Goal: Book appointment/travel/reservation

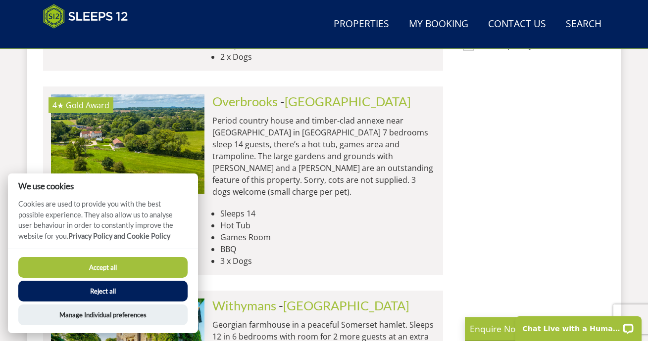
scroll to position [977, 0]
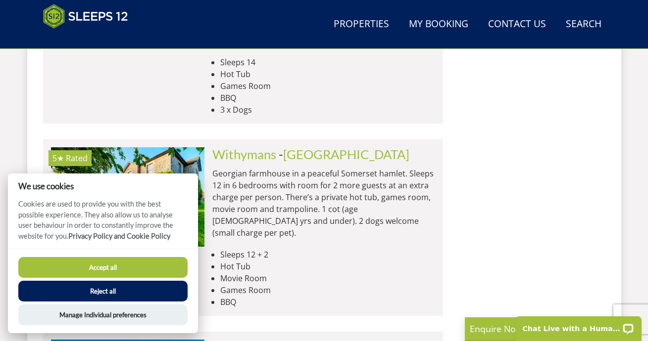
click at [129, 266] on button "Accept all" at bounding box center [102, 267] width 169 height 21
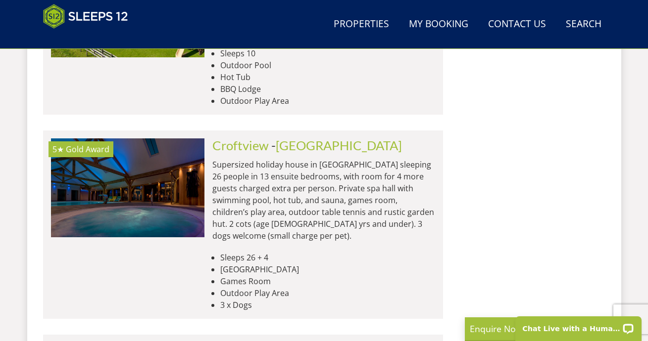
scroll to position [1449, 0]
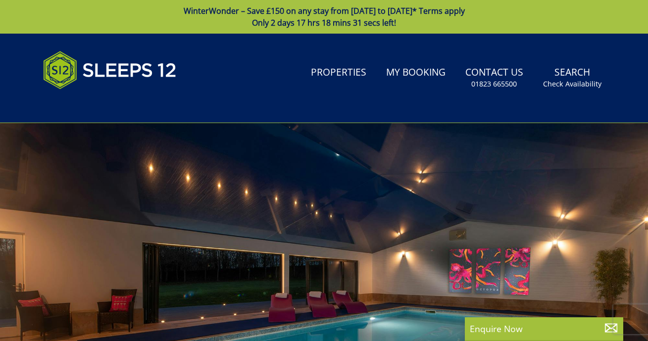
select select
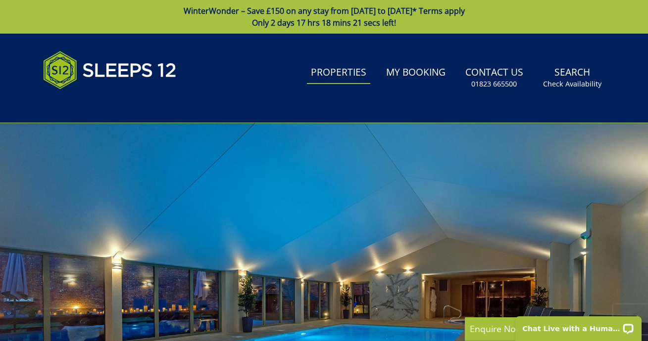
click at [352, 82] on link "Properties" at bounding box center [338, 73] width 63 height 22
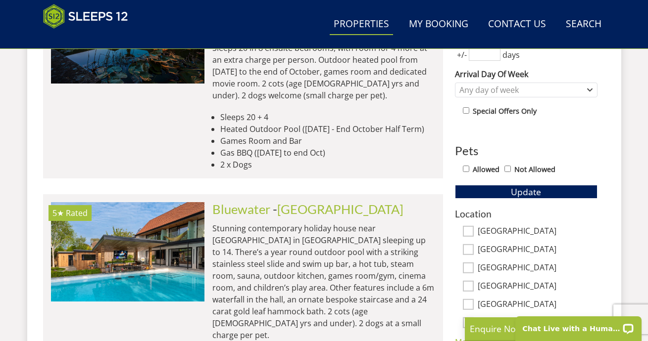
scroll to position [356, 0]
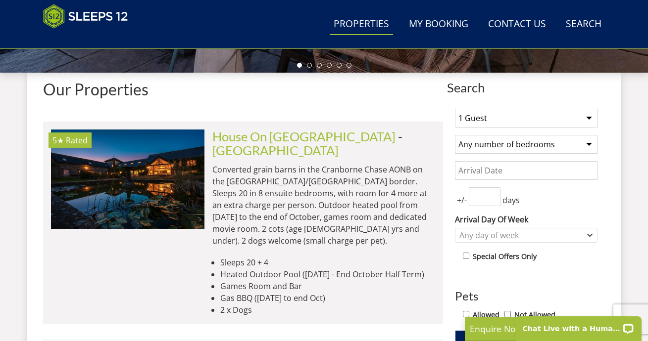
click at [573, 121] on select "1 Guest 2 Guests 3 Guests 4 Guests 5 Guests 6 Guests 7 Guests 8 Guests 9 Guests…" at bounding box center [526, 118] width 143 height 19
select select "18"
click at [551, 146] on select "Any number of bedrooms 1 Bedroom 2 Bedrooms 3 Bedrooms 4 Bedrooms 5 Bedrooms 6 …" at bounding box center [526, 144] width 143 height 19
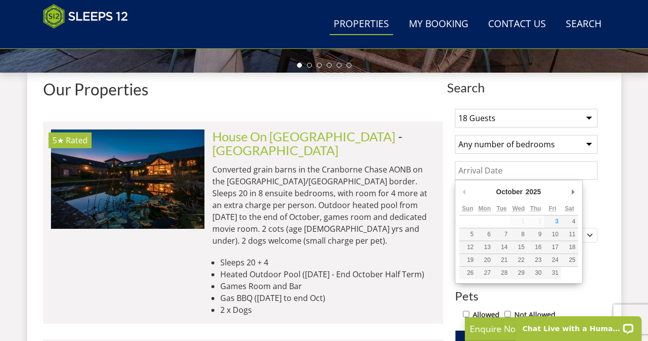
click at [541, 172] on input "Date" at bounding box center [526, 170] width 143 height 19
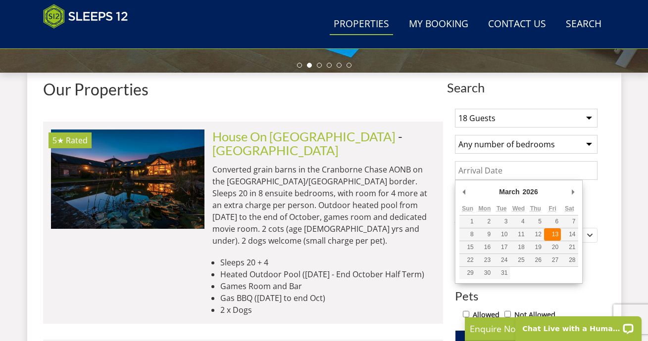
type input "[DATE]"
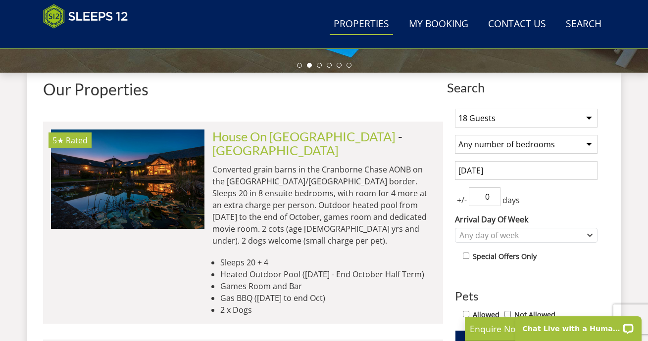
click at [493, 202] on input "0" at bounding box center [485, 197] width 32 height 19
click at [494, 194] on input "1" at bounding box center [485, 197] width 32 height 19
click at [494, 194] on input "2" at bounding box center [485, 197] width 32 height 19
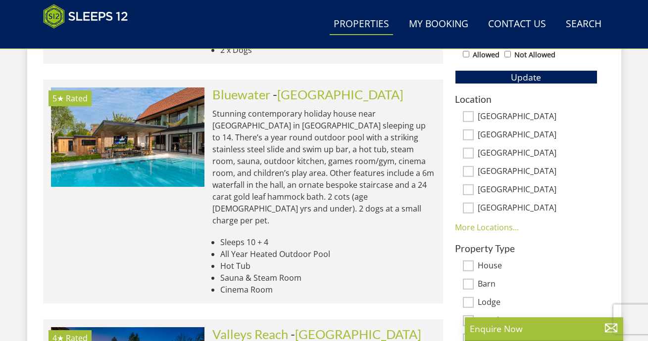
scroll to position [615, 0]
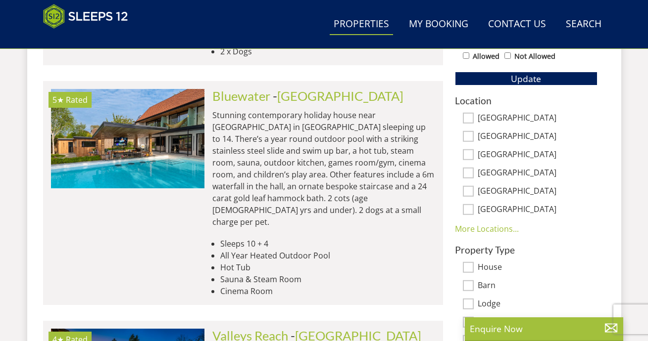
type input "0"
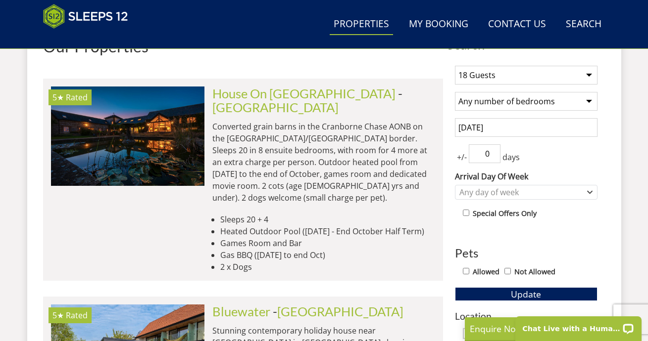
scroll to position [459, 0]
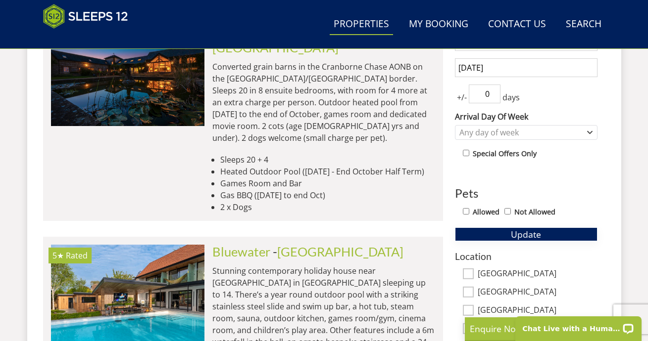
click at [555, 236] on button "Update" at bounding box center [526, 235] width 143 height 14
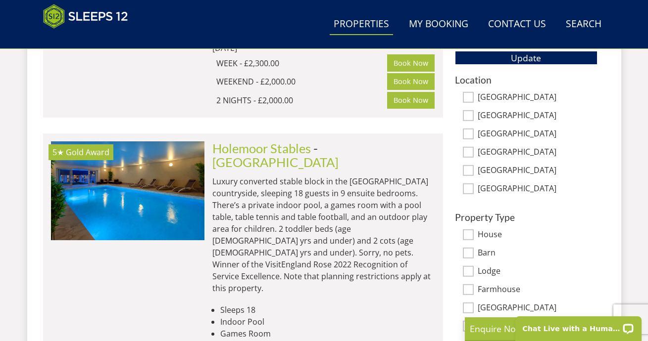
scroll to position [636, 0]
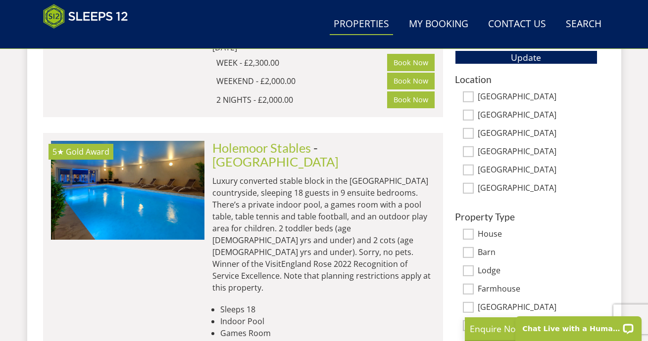
click at [466, 189] on input "[GEOGRAPHIC_DATA]" at bounding box center [468, 188] width 11 height 11
checkbox input "true"
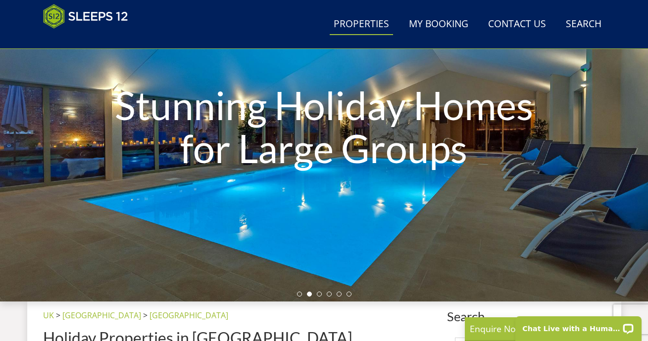
scroll to position [85, 0]
